Goal: Task Accomplishment & Management: Manage account settings

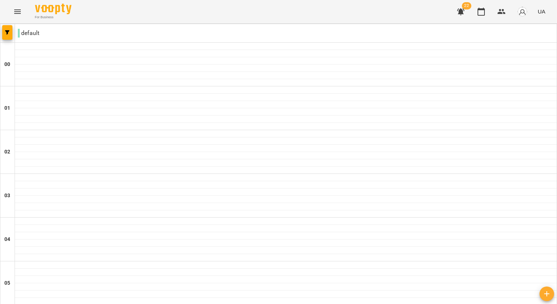
scroll to position [766, 0]
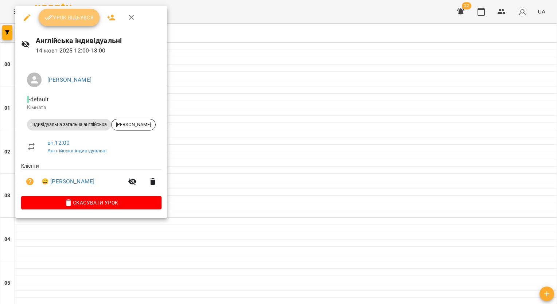
click at [88, 24] on button "Урок відбувся" at bounding box center [69, 17] width 61 height 17
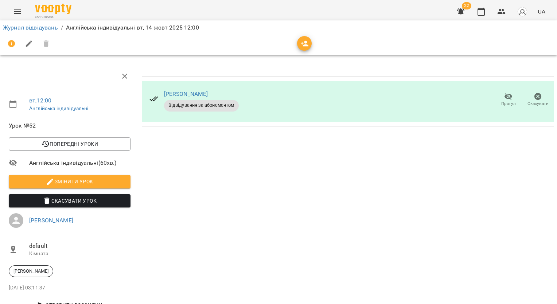
click at [80, 200] on span "Скасувати Урок" at bounding box center [70, 200] width 110 height 9
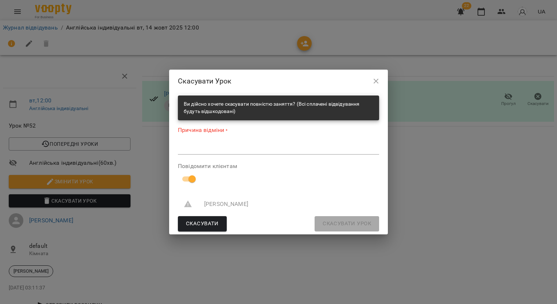
click at [253, 149] on textarea at bounding box center [278, 148] width 201 height 7
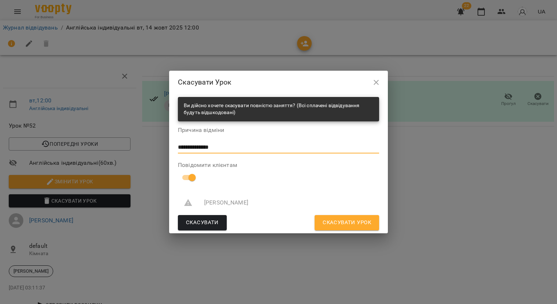
type textarea "**********"
click at [331, 219] on span "Скасувати Урок" at bounding box center [347, 222] width 48 height 9
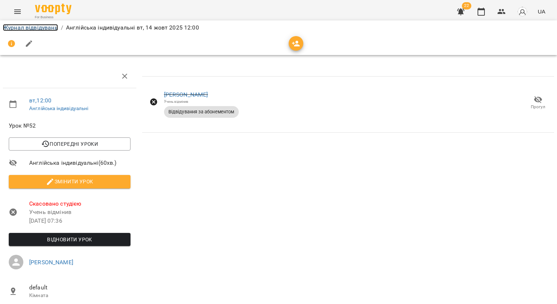
click at [50, 30] on link "Журнал відвідувань" at bounding box center [30, 27] width 55 height 7
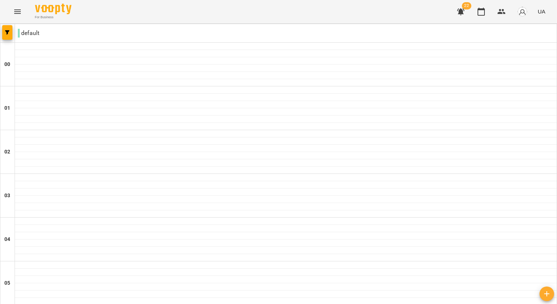
scroll to position [501, 0]
